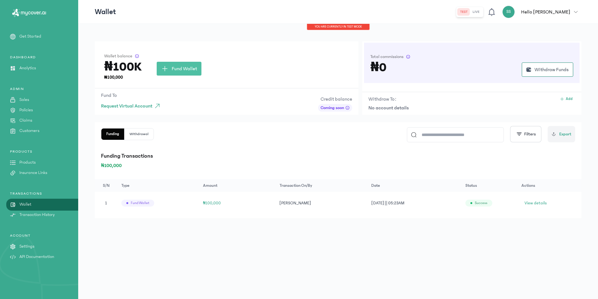
click at [141, 135] on button "Withdrawal" at bounding box center [139, 133] width 29 height 11
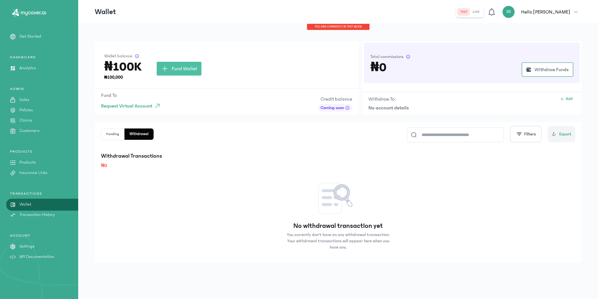
click at [125, 134] on button "Funding" at bounding box center [139, 133] width 29 height 11
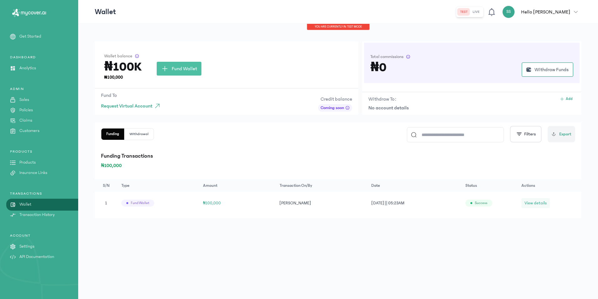
click at [537, 203] on span "View details" at bounding box center [536, 203] width 22 height 6
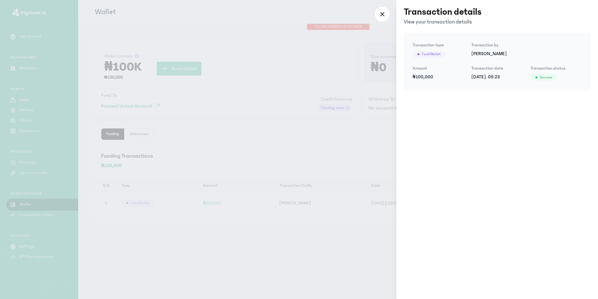
click at [494, 55] on p "[PERSON_NAME]" at bounding box center [527, 54] width 110 height 6
drag, startPoint x: 494, startPoint y: 55, endPoint x: 495, endPoint y: 103, distance: 47.9
click at [495, 103] on div "Transaction details View your transaction details Transaction type Fund wallet …" at bounding box center [498, 149] width 202 height 299
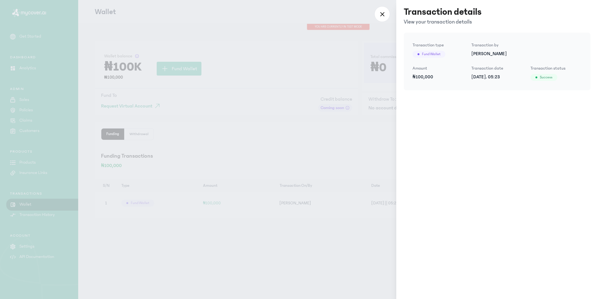
click at [546, 77] on span "success" at bounding box center [546, 77] width 13 height 5
drag, startPoint x: 546, startPoint y: 77, endPoint x: 544, endPoint y: 103, distance: 26.1
click at [544, 103] on div "Transaction details View your transaction details Transaction type Fund wallet …" at bounding box center [498, 149] width 202 height 299
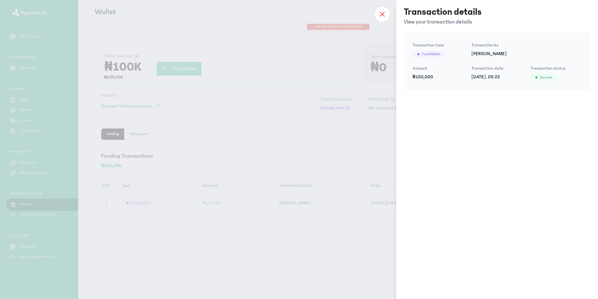
click at [382, 15] on icon at bounding box center [382, 14] width 4 height 4
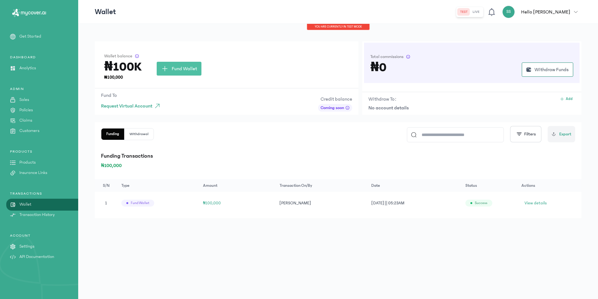
click at [36, 215] on p "Transaction History" at bounding box center [36, 214] width 35 height 7
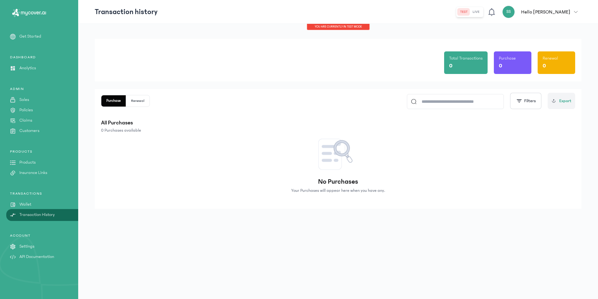
click at [37, 206] on link "Wallet" at bounding box center [39, 204] width 78 height 7
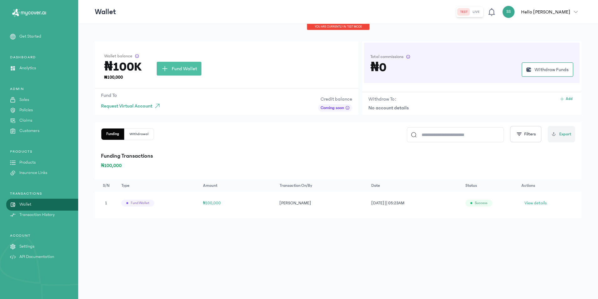
click at [210, 203] on span "₦100,000" at bounding box center [212, 203] width 18 height 4
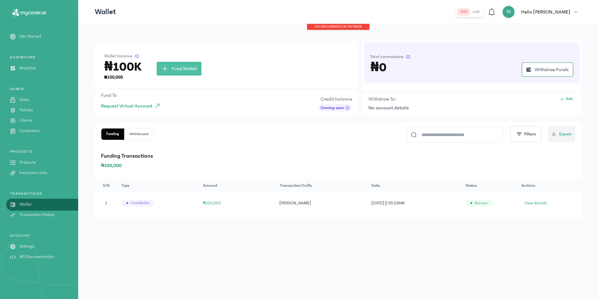
drag, startPoint x: 210, startPoint y: 203, endPoint x: 316, endPoint y: 247, distance: 114.9
click at [316, 247] on div "Wallet balance ₦100K ₦100,000 Fund Wallet Fund To Request Virtual Account Credi…" at bounding box center [338, 161] width 520 height 275
